Goal: Task Accomplishment & Management: Use online tool/utility

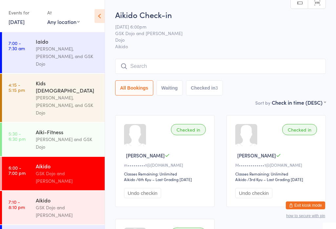
scroll to position [75, 0]
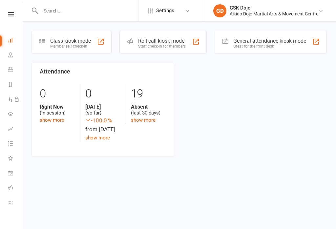
click at [102, 45] on div at bounding box center [101, 42] width 8 height 8
click at [72, 44] on div "Member self check-in" at bounding box center [70, 46] width 41 height 5
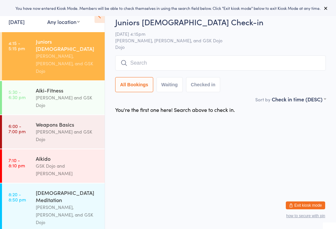
click at [316, 62] on input "search" at bounding box center [220, 63] width 211 height 15
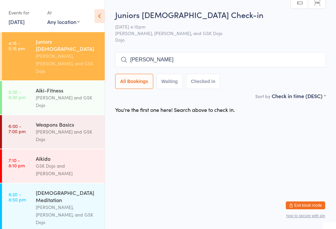
type input "[PERSON_NAME]"
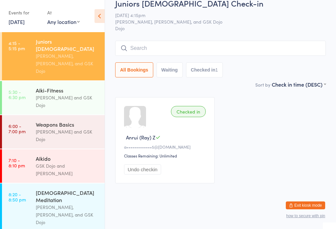
scroll to position [18, 0]
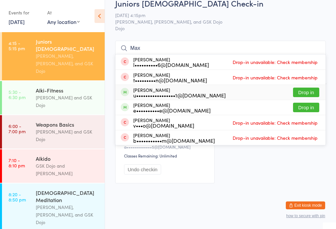
type input "Max"
click at [304, 88] on button "Drop in" at bounding box center [306, 93] width 26 height 10
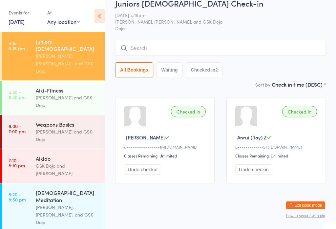
click at [258, 41] on input "search" at bounding box center [220, 48] width 211 height 15
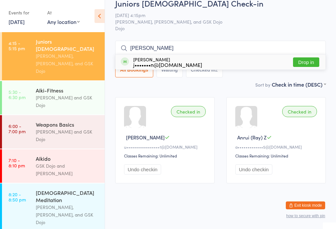
type input "Anthony"
click at [312, 57] on button "Drop in" at bounding box center [306, 62] width 26 height 10
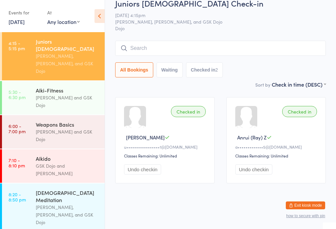
scroll to position [18, 0]
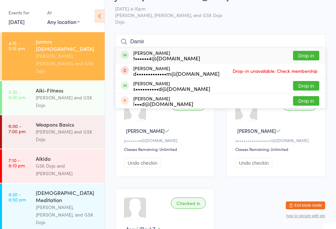
type input "Damir"
click at [306, 53] on button "Drop in" at bounding box center [306, 56] width 26 height 10
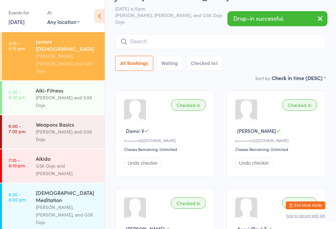
click at [303, 35] on input "search" at bounding box center [220, 41] width 211 height 15
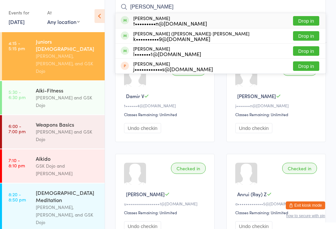
scroll to position [52, 0]
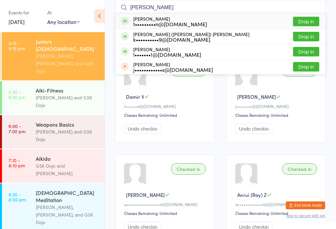
type input "Leo"
click at [310, 37] on button "Drop in" at bounding box center [306, 37] width 26 height 10
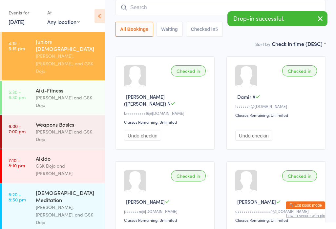
click at [210, 11] on input "search" at bounding box center [220, 7] width 211 height 15
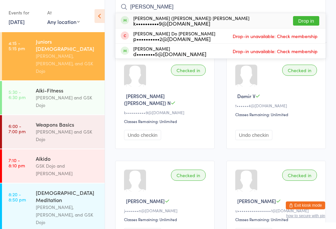
type input "Mina"
click at [310, 16] on button "Drop in" at bounding box center [306, 21] width 26 height 10
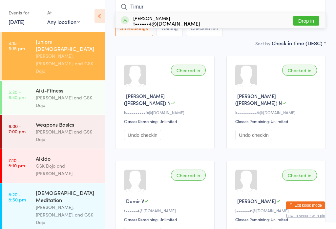
type input "Timur"
click at [309, 19] on button "Drop in" at bounding box center [306, 21] width 26 height 10
